Goal: Transaction & Acquisition: Purchase product/service

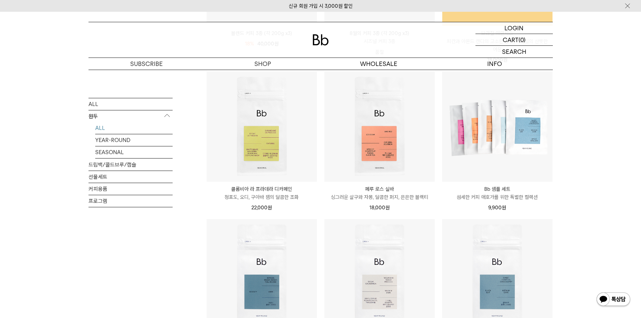
scroll to position [235, 0]
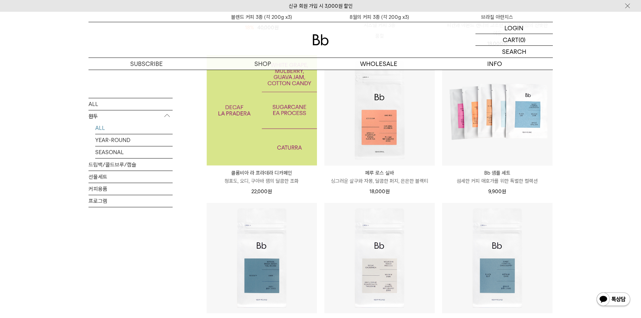
click at [289, 141] on img at bounding box center [261, 110] width 110 height 110
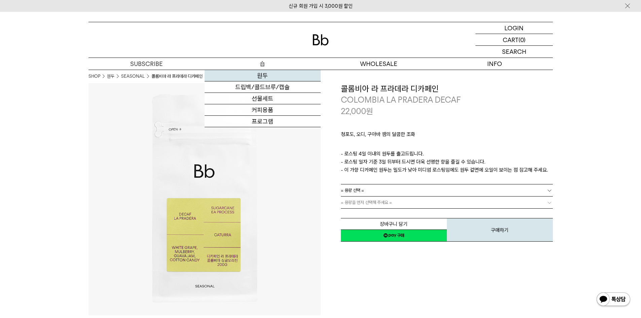
click at [269, 73] on link "원두" at bounding box center [262, 75] width 116 height 11
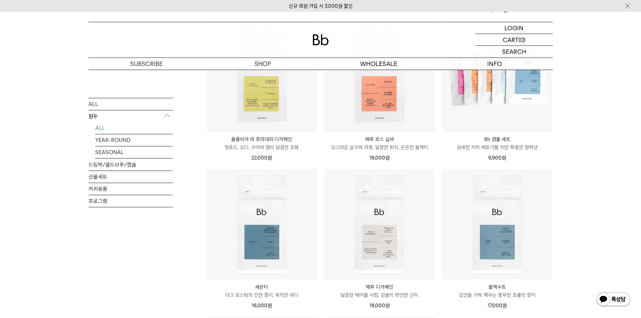
scroll to position [135, 0]
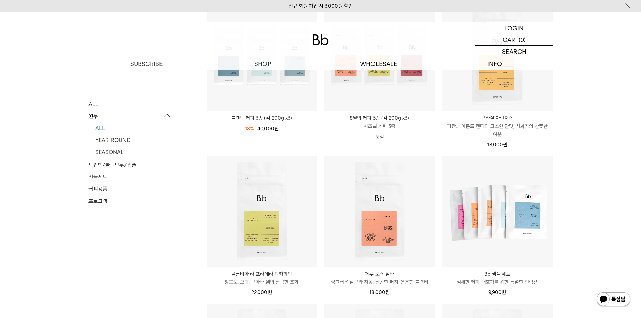
click at [533, 128] on p "피칸과 아몬드 캔디의 고소한 단맛, 사과칩의 산뜻한 여운" at bounding box center [497, 130] width 110 height 16
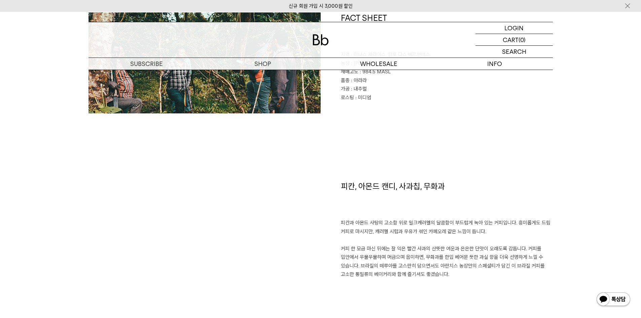
scroll to position [471, 0]
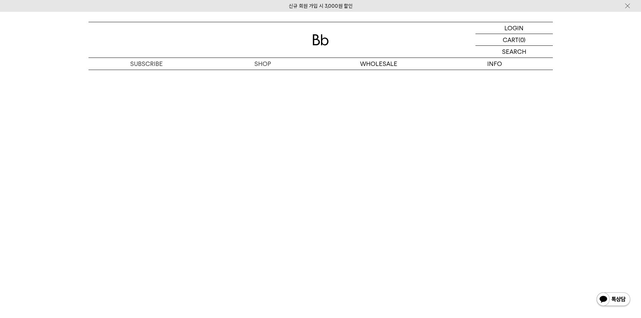
scroll to position [1715, 0]
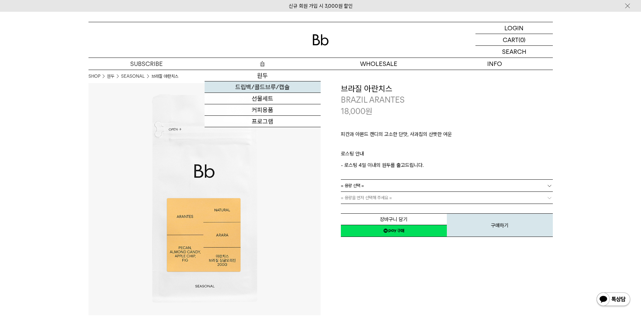
click at [281, 85] on link "드립백/콜드브루/캡슐" at bounding box center [262, 86] width 116 height 11
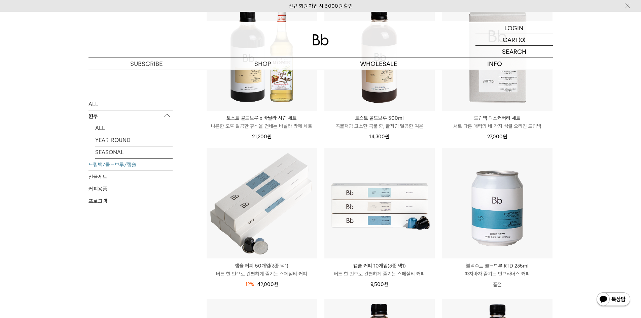
scroll to position [303, 0]
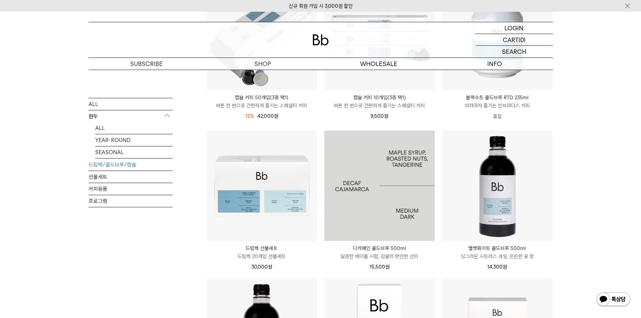
click at [385, 166] on img at bounding box center [379, 185] width 110 height 110
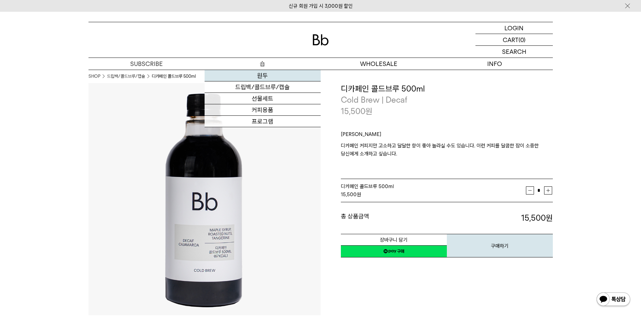
click at [265, 76] on link "원두" at bounding box center [262, 75] width 116 height 11
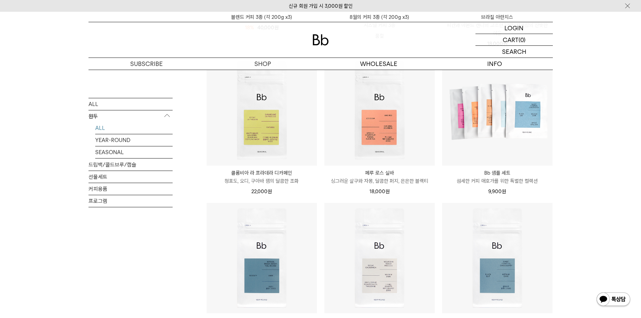
scroll to position [404, 0]
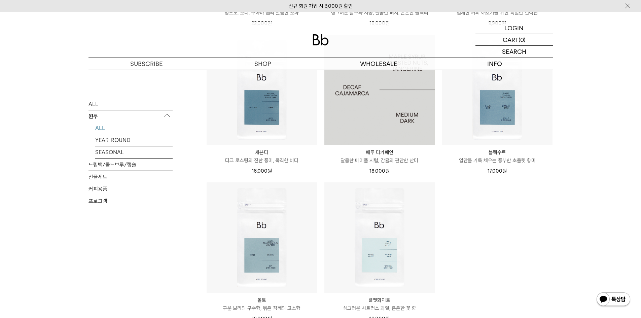
click at [417, 101] on img at bounding box center [379, 90] width 110 height 110
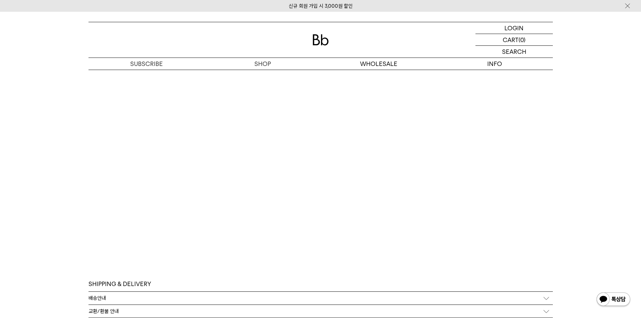
scroll to position [1580, 0]
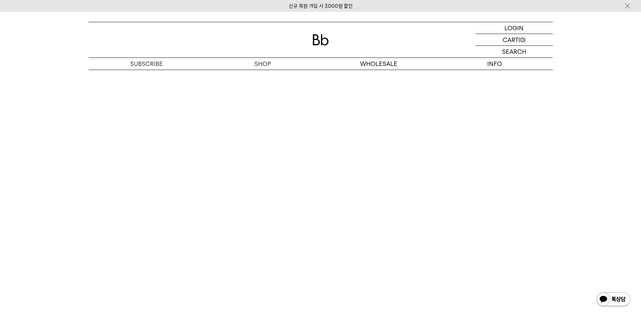
scroll to position [1494, 0]
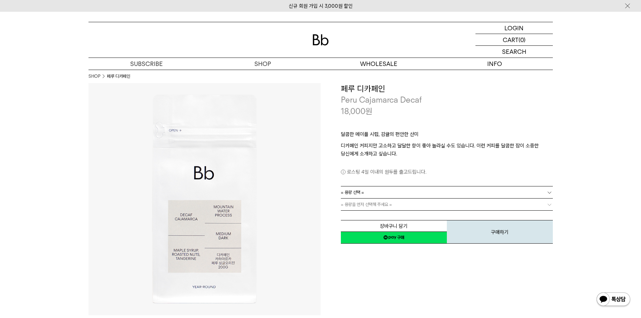
click at [393, 193] on link "= 용량 선택 =" at bounding box center [447, 192] width 212 height 12
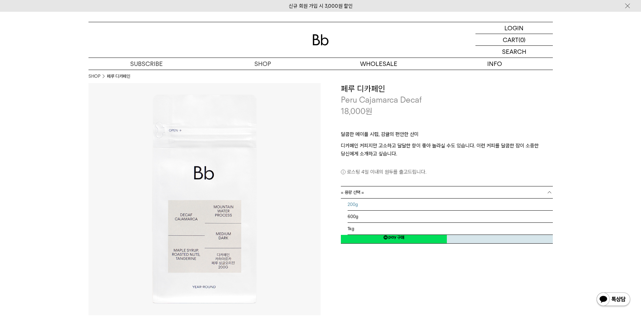
click at [389, 203] on li "200g" at bounding box center [449, 204] width 205 height 12
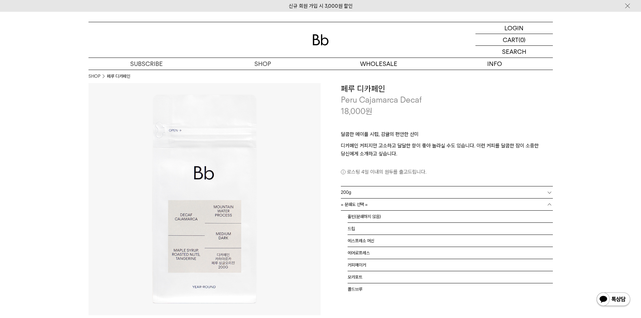
click at [389, 203] on link "= 분쇄도 선택 =" at bounding box center [447, 204] width 212 height 12
click at [381, 219] on li "홀빈(분쇄하지 않음)" at bounding box center [449, 217] width 205 height 12
